Goal: Task Accomplishment & Management: Complete application form

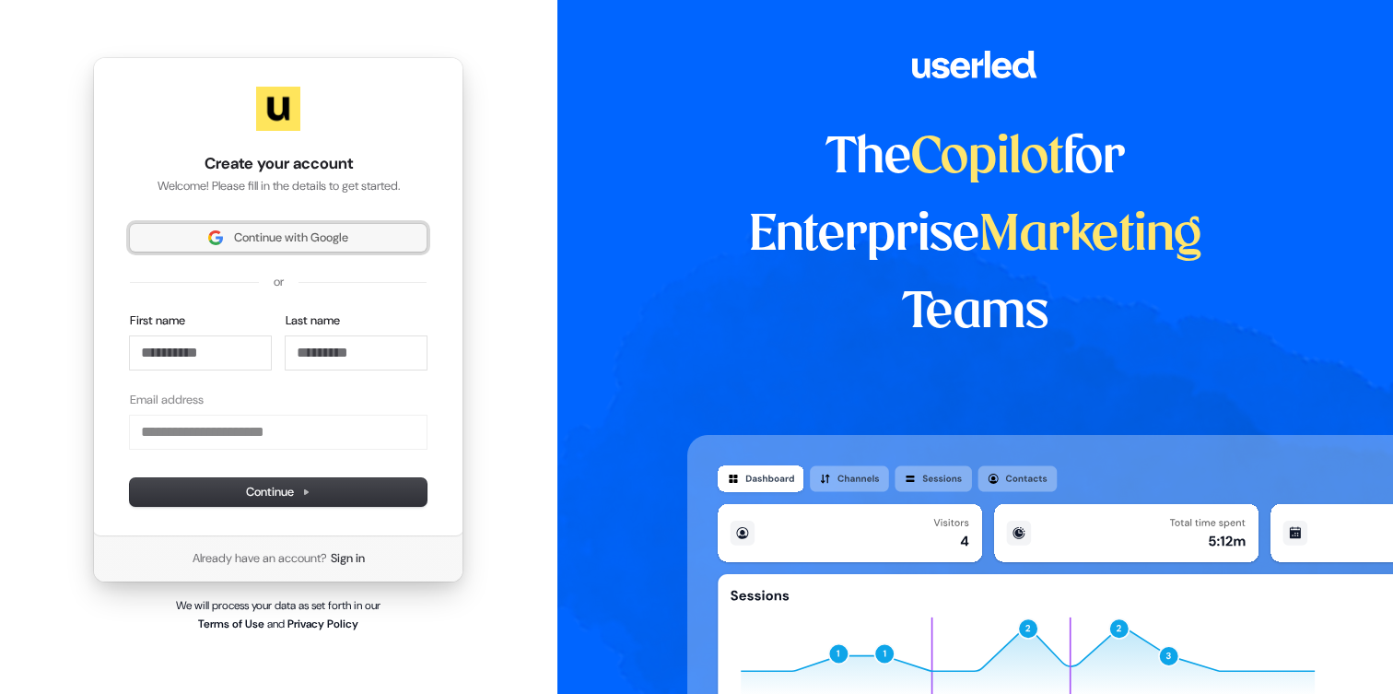
click at [331, 235] on span "Continue with Google" at bounding box center [291, 237] width 114 height 17
type input "**********"
click at [333, 235] on span "Continue with Google" at bounding box center [291, 237] width 114 height 17
type input "**********"
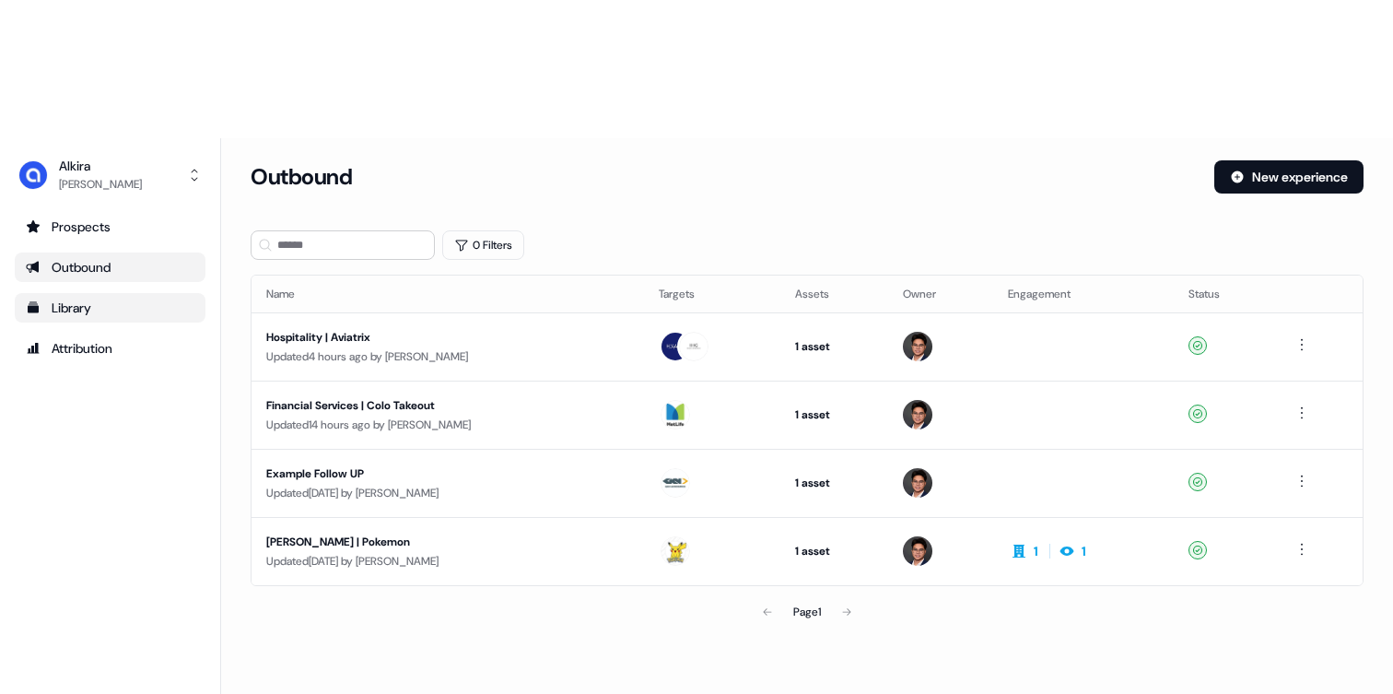
click at [116, 299] on div "Library" at bounding box center [110, 308] width 169 height 18
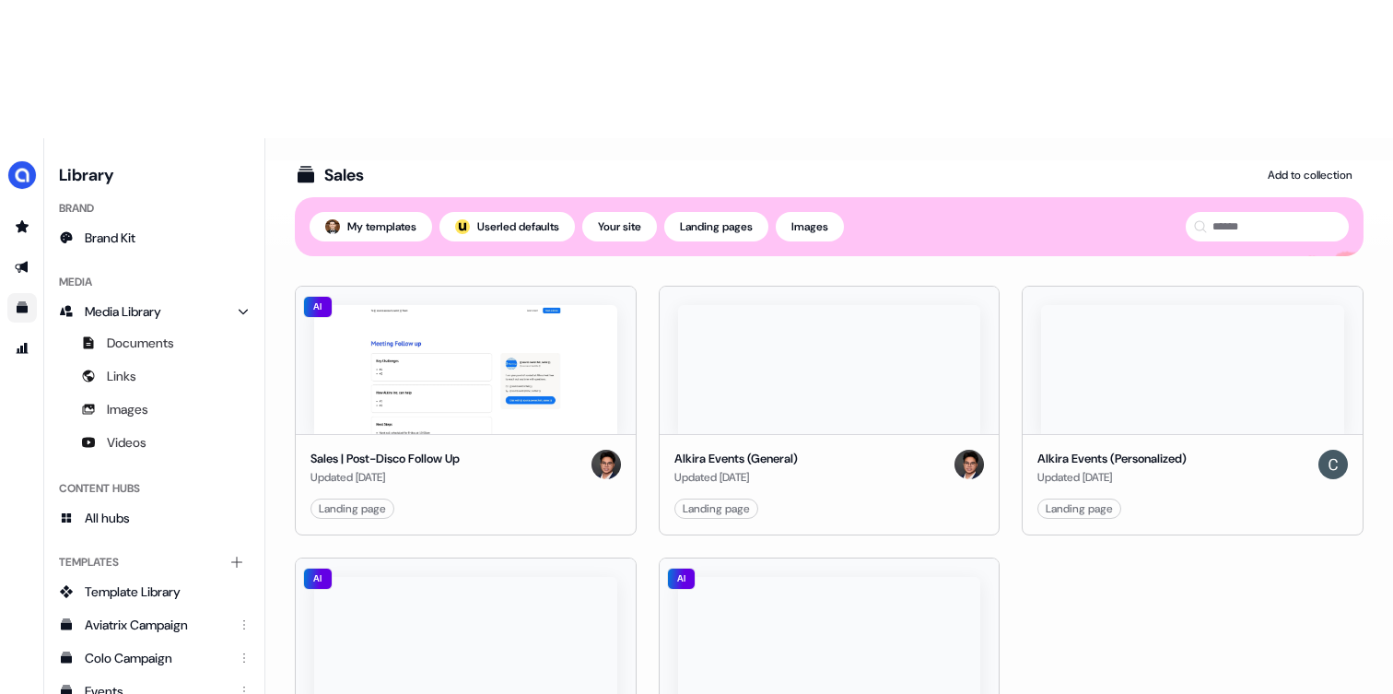
scroll to position [3, 0]
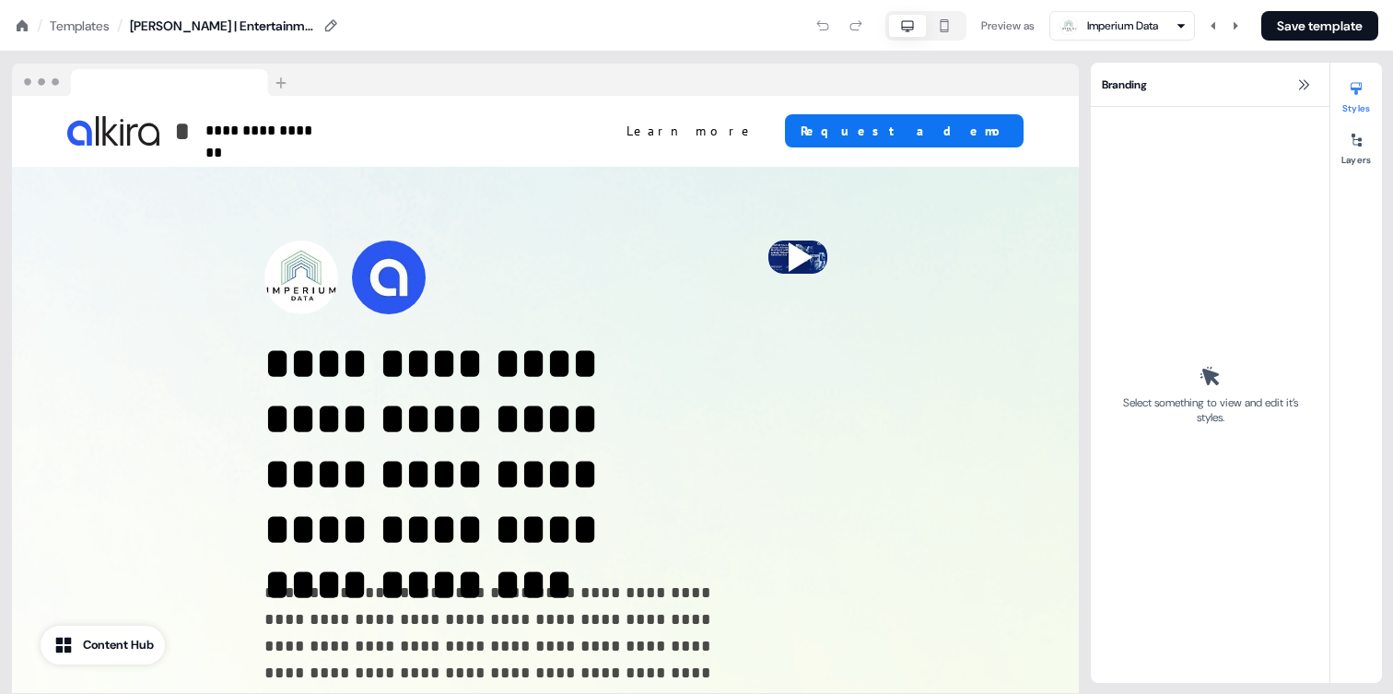
click at [77, 22] on div "Templates" at bounding box center [80, 26] width 60 height 18
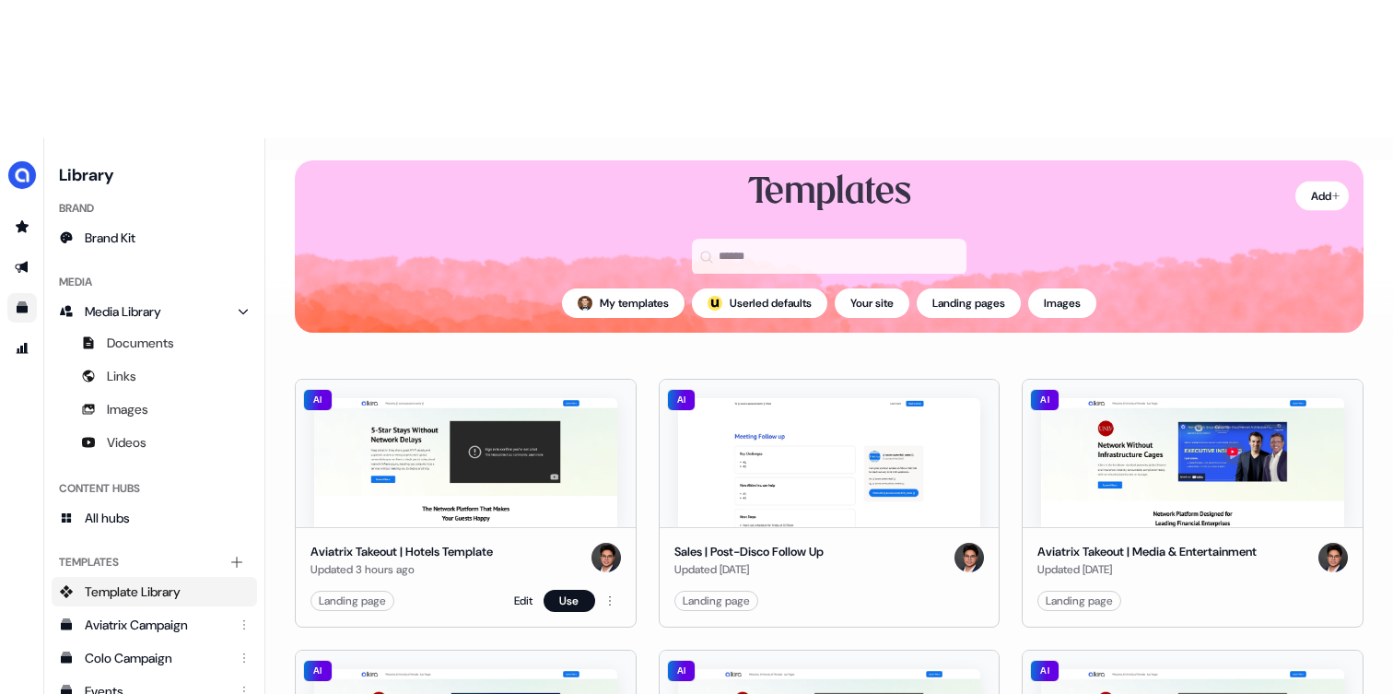
scroll to position [38, 0]
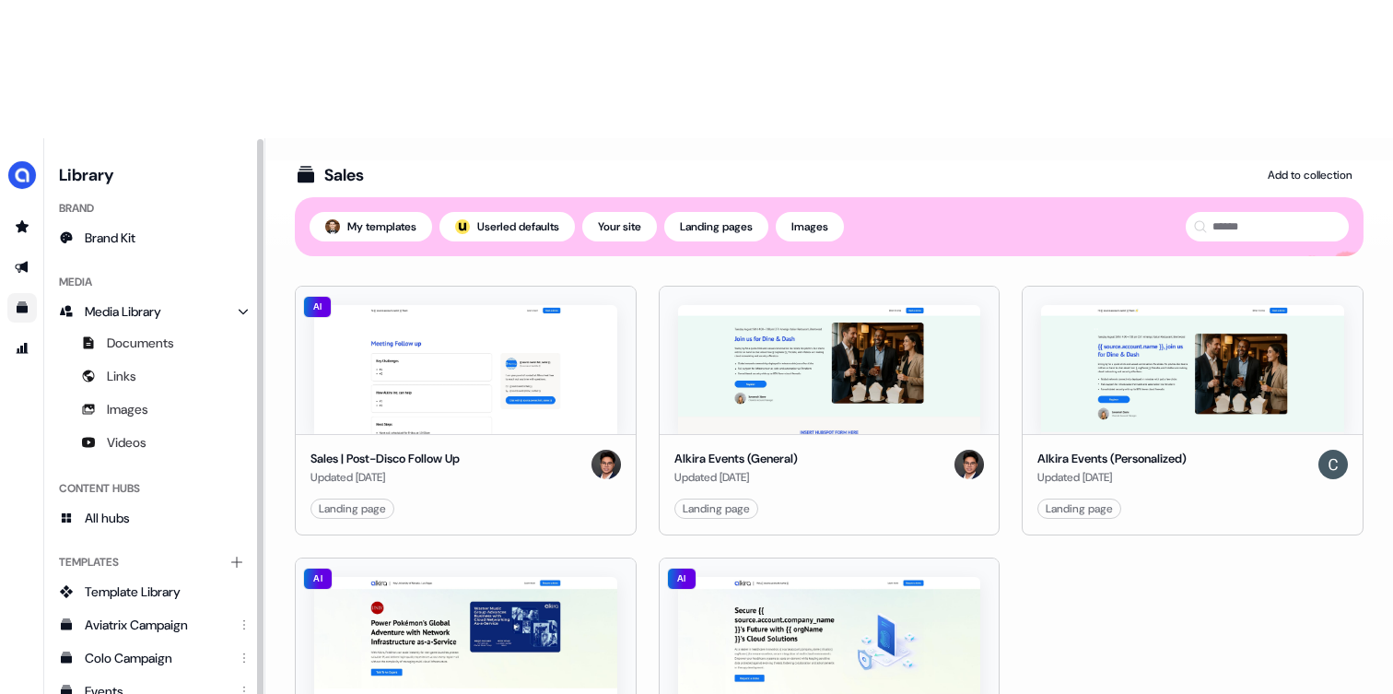
scroll to position [3, 0]
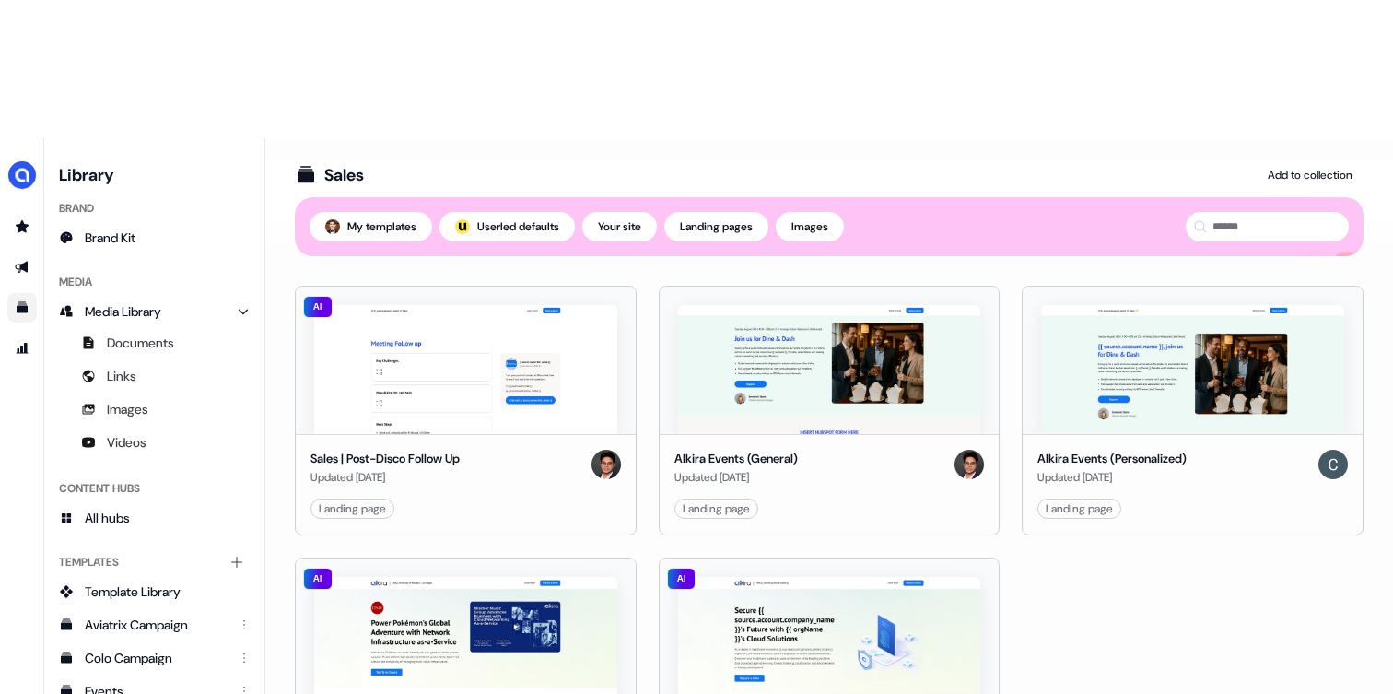
click at [611, 637] on html "For the best experience switch devices to a bigger screen. Go to [DOMAIN_NAME] …" at bounding box center [696, 416] width 1393 height 832
click at [654, 573] on span "Duplicate" at bounding box center [630, 575] width 47 height 15
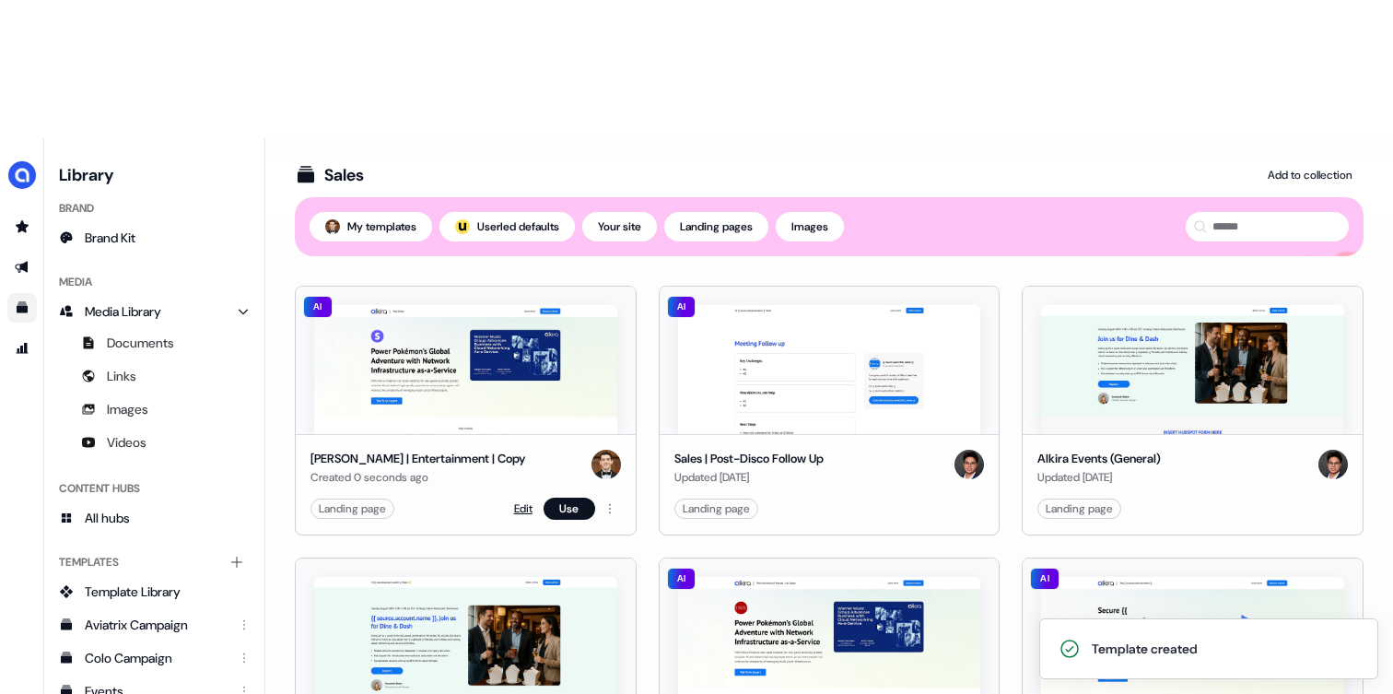
click at [515, 499] on link "Edit" at bounding box center [523, 508] width 18 height 18
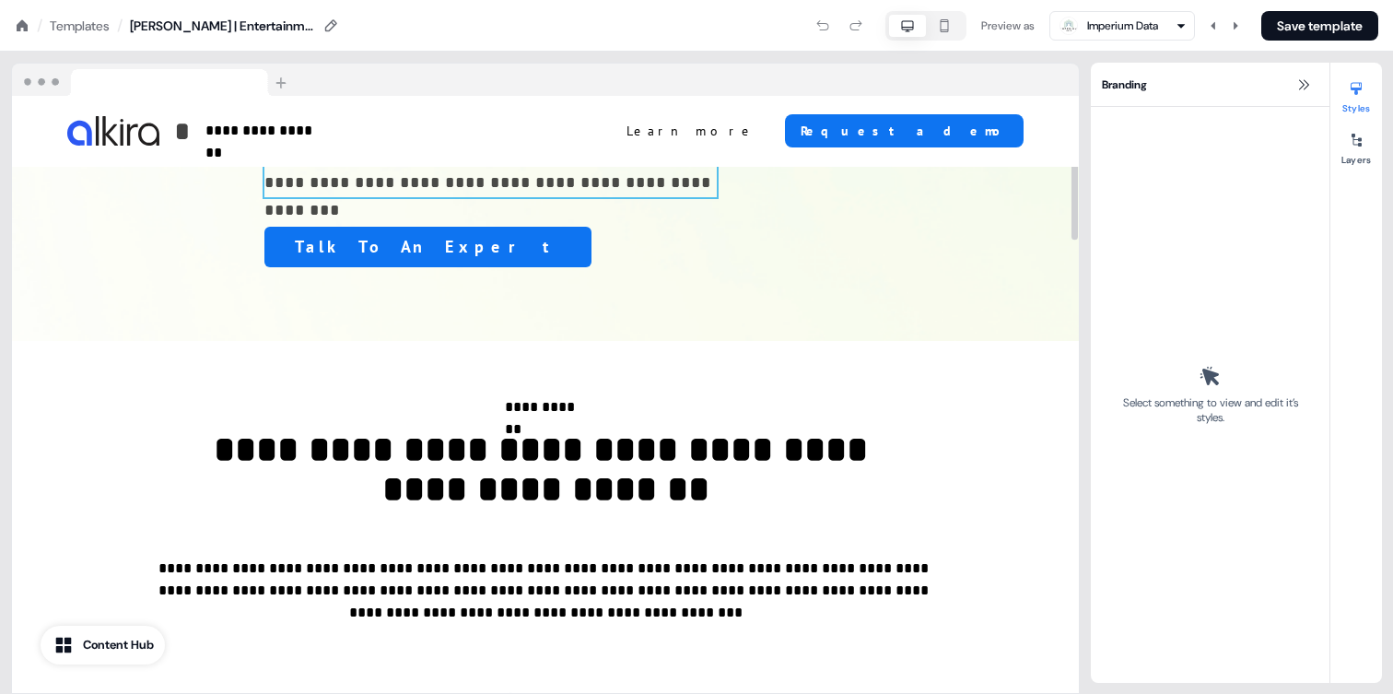
scroll to position [492, 0]
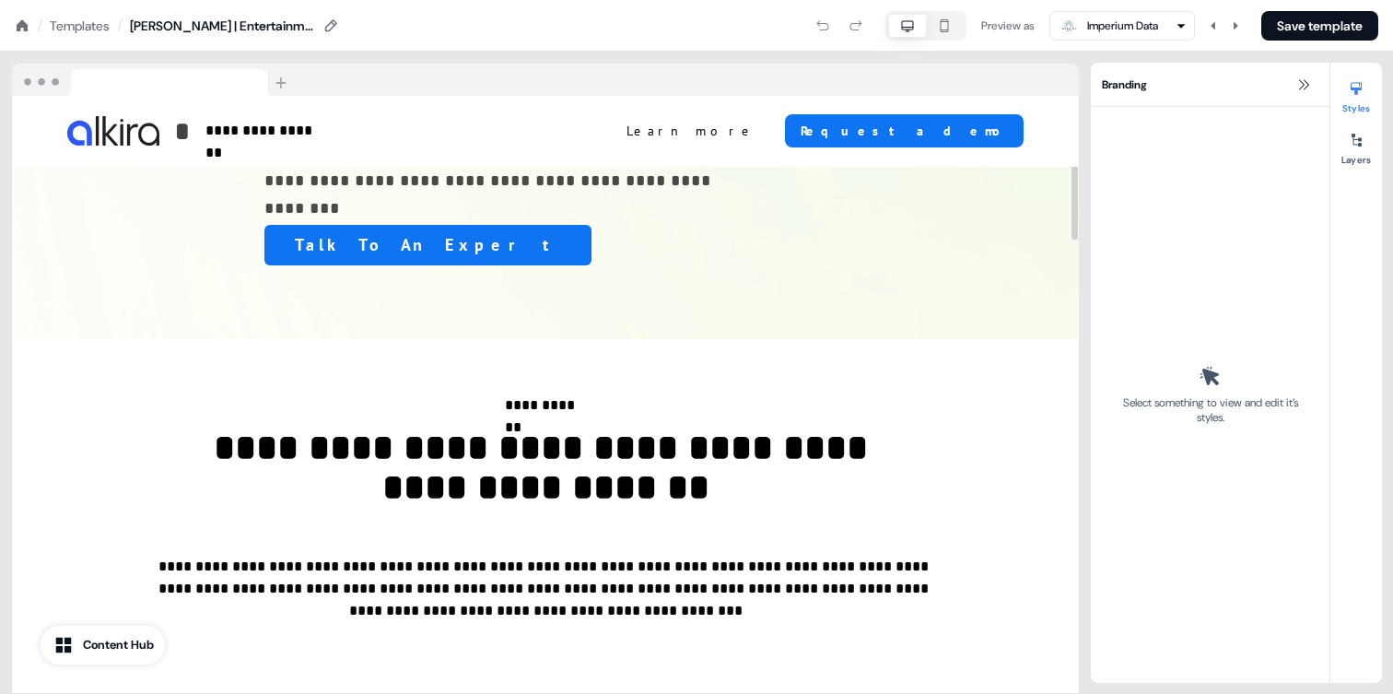
click at [65, 31] on div "Templates" at bounding box center [80, 26] width 60 height 18
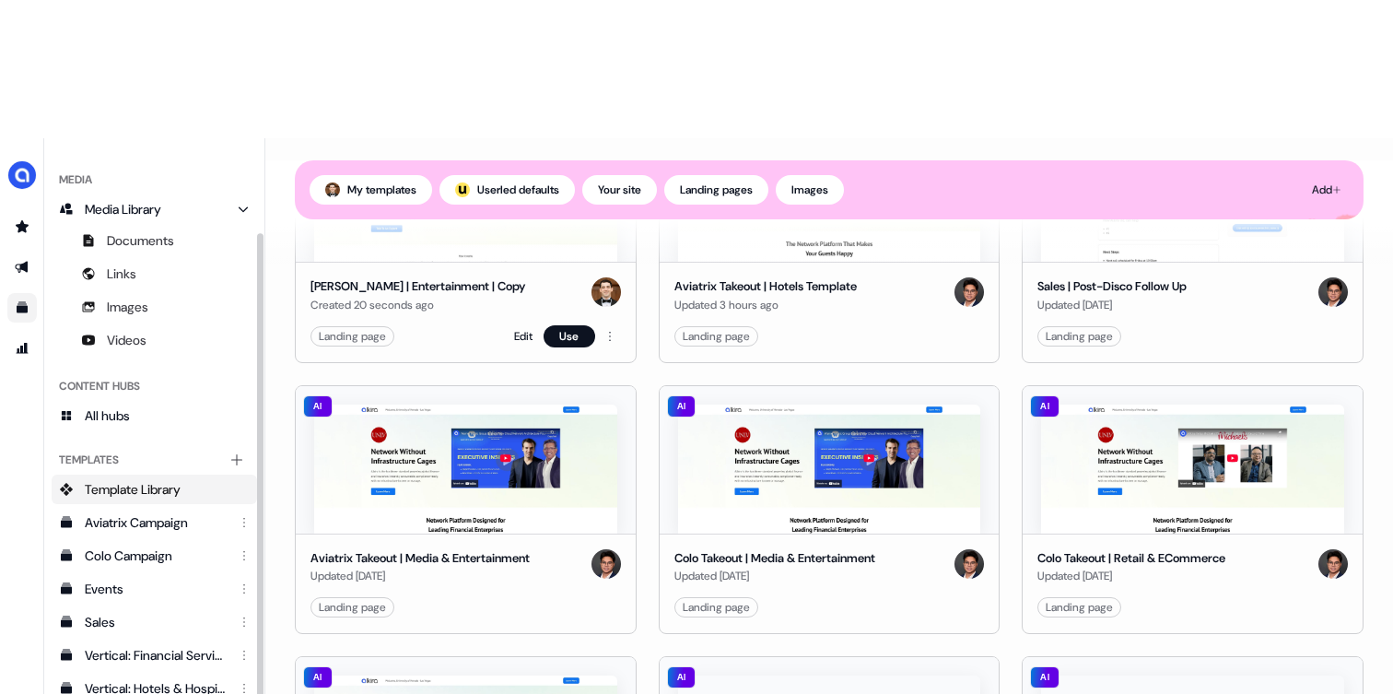
scroll to position [359, 0]
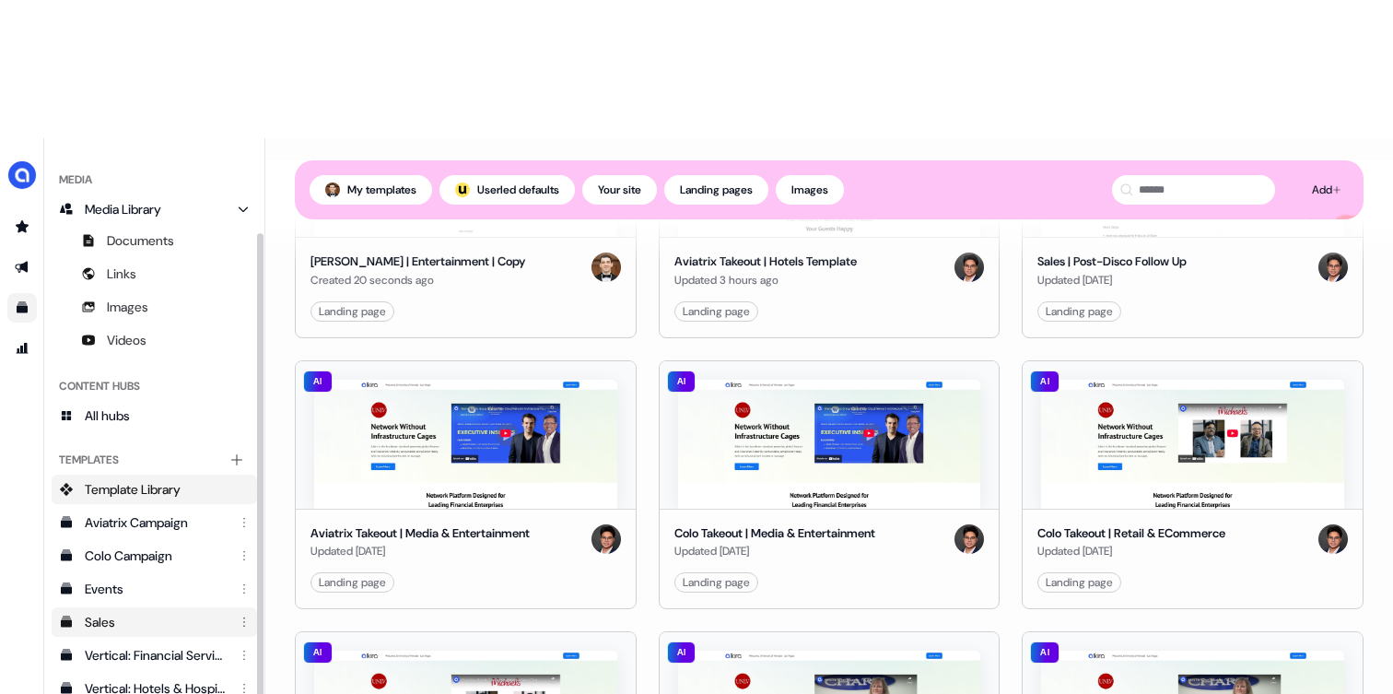
click at [93, 613] on div "Sales" at bounding box center [156, 622] width 143 height 18
